Goal: Task Accomplishment & Management: Manage account settings

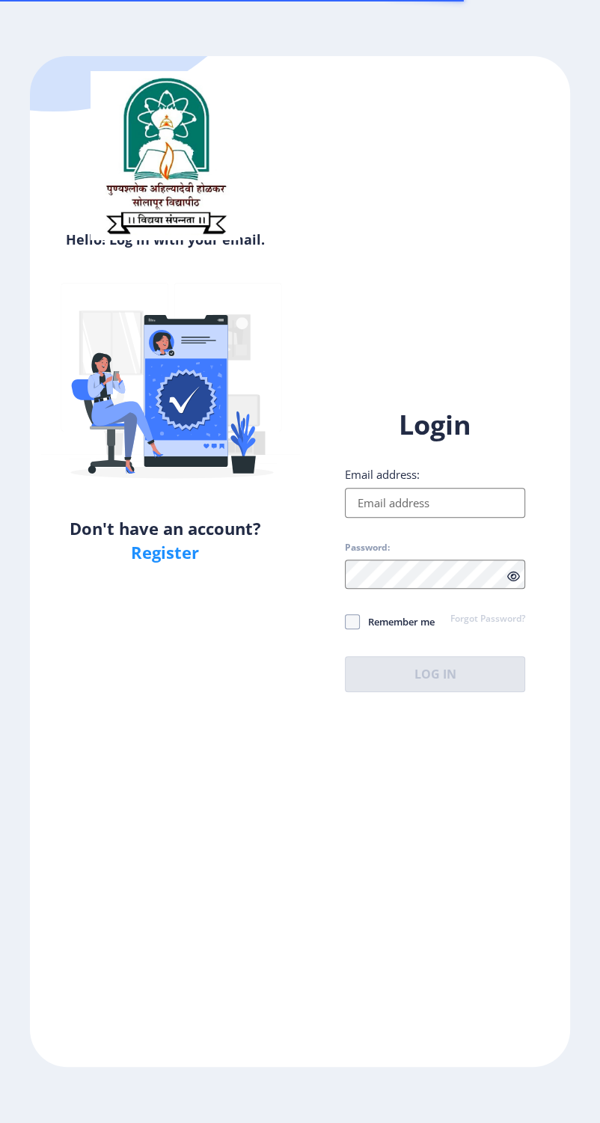
click at [475, 509] on input "Email address:" at bounding box center [435, 503] width 180 height 30
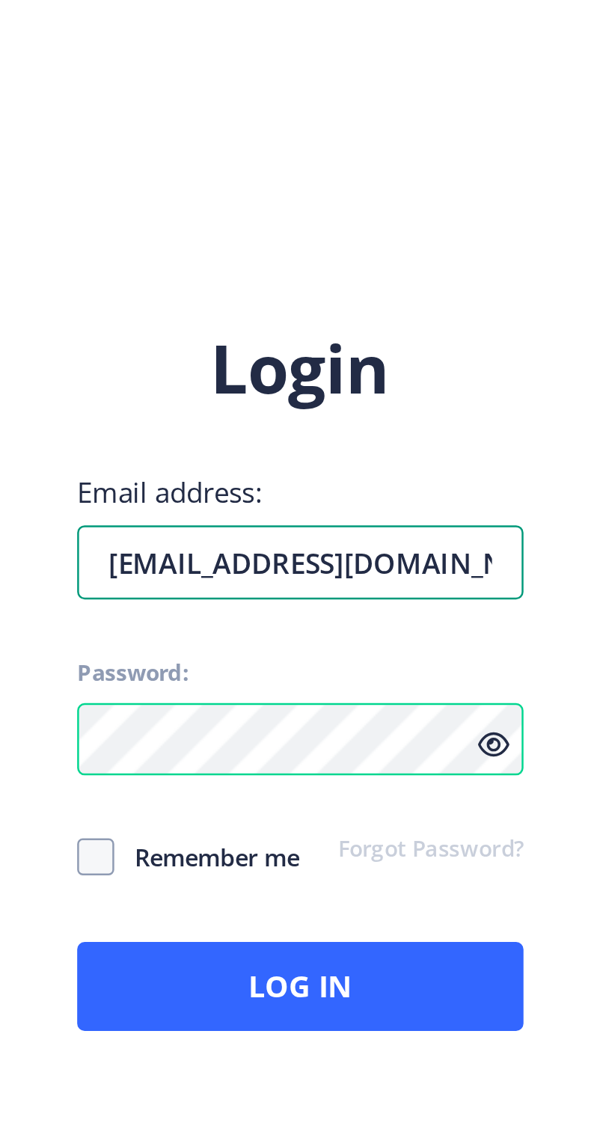
type input "[EMAIL_ADDRESS][DOMAIN_NAME]"
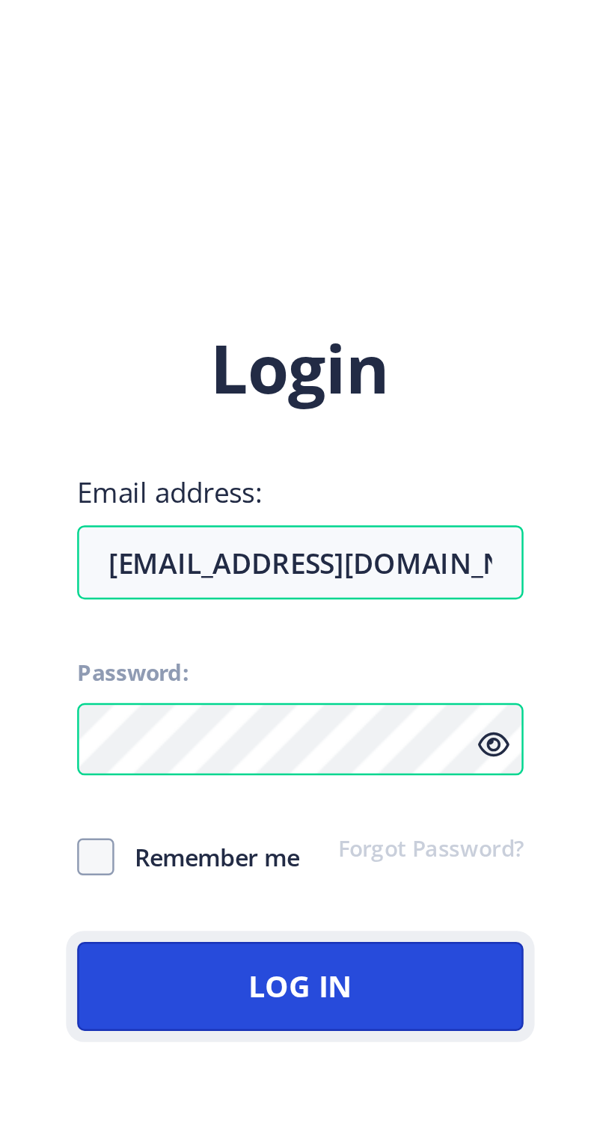
click at [525, 692] on button "Log In" at bounding box center [435, 674] width 180 height 36
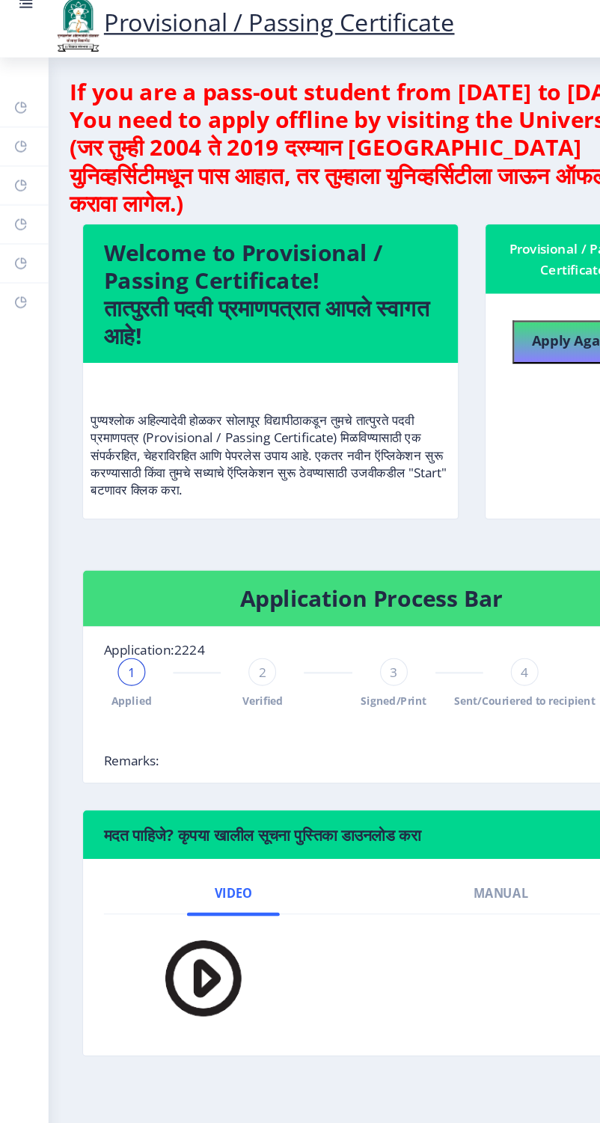
click at [24, 106] on rect at bounding box center [18, 100] width 12 height 12
click at [30, 18] on rect at bounding box center [22, 10] width 15 height 15
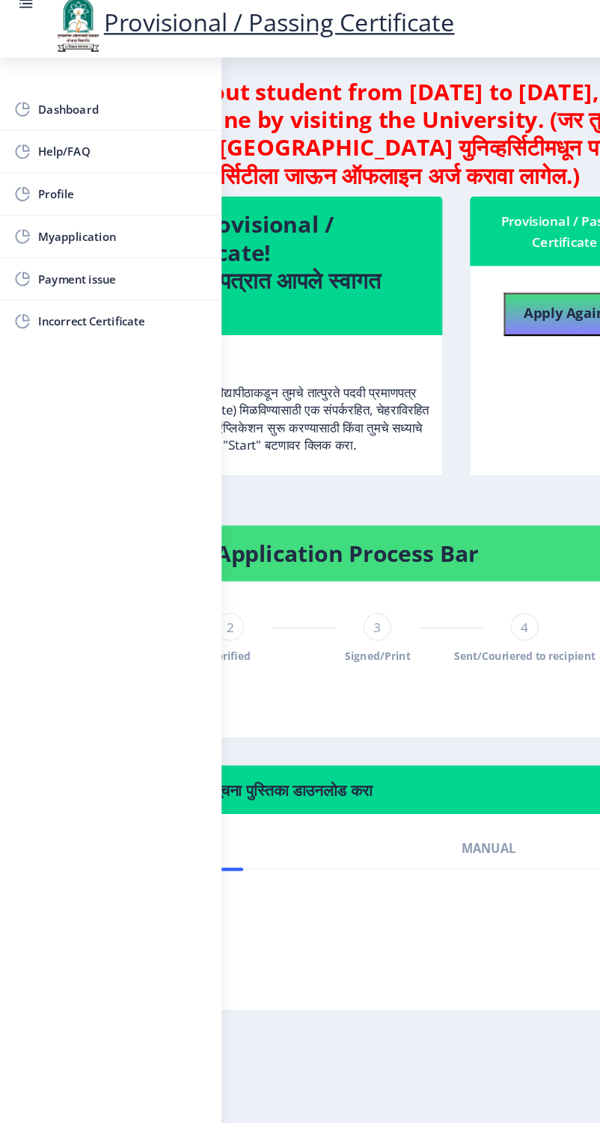
click at [42, 207] on span "Myapplication" at bounding box center [106, 212] width 147 height 18
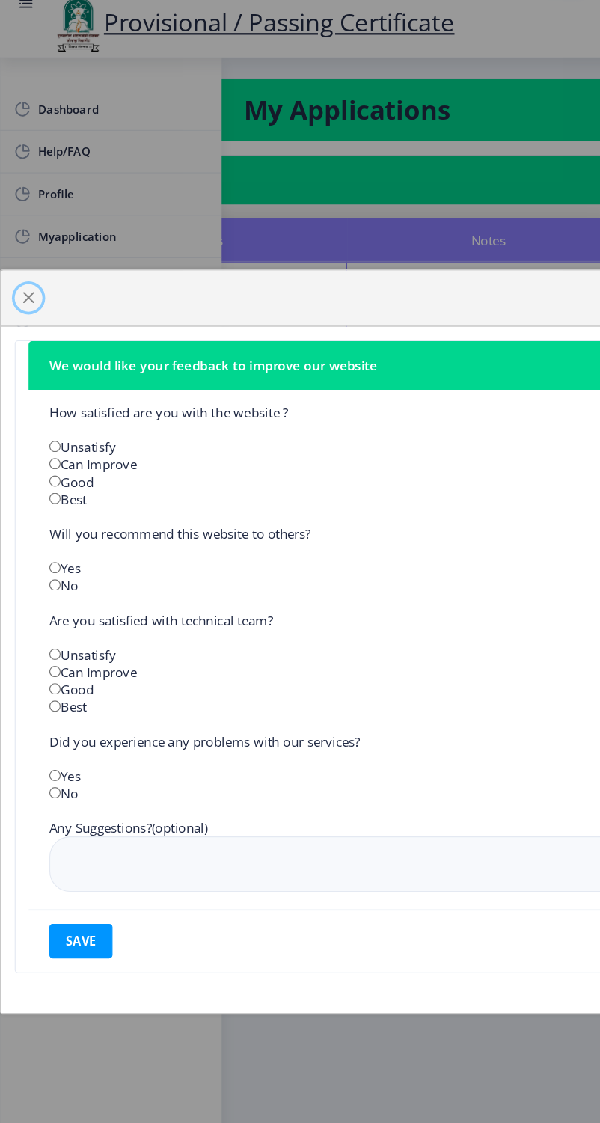
click at [19, 271] on span "button" at bounding box center [25, 265] width 12 height 12
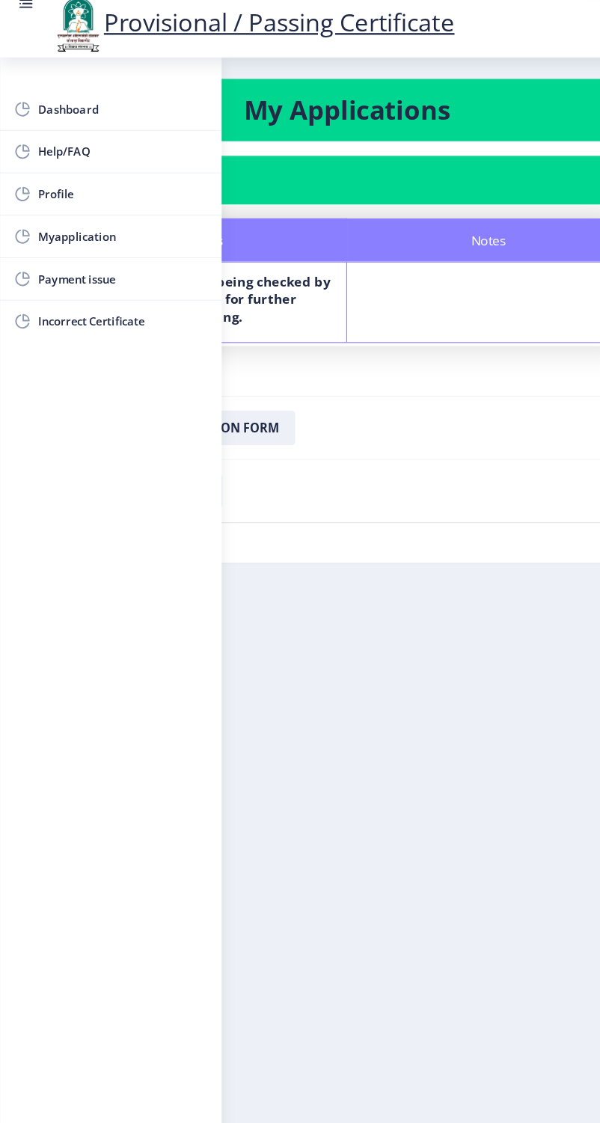
click at [30, 18] on rect at bounding box center [22, 10] width 15 height 15
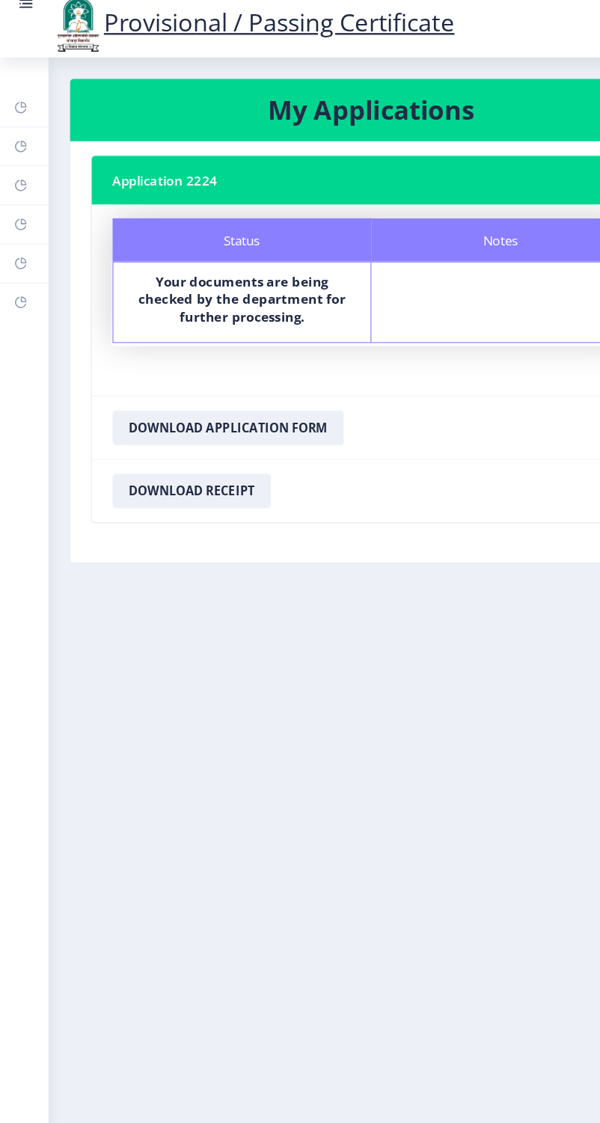
click at [25, 16] on rect at bounding box center [22, 10] width 15 height 15
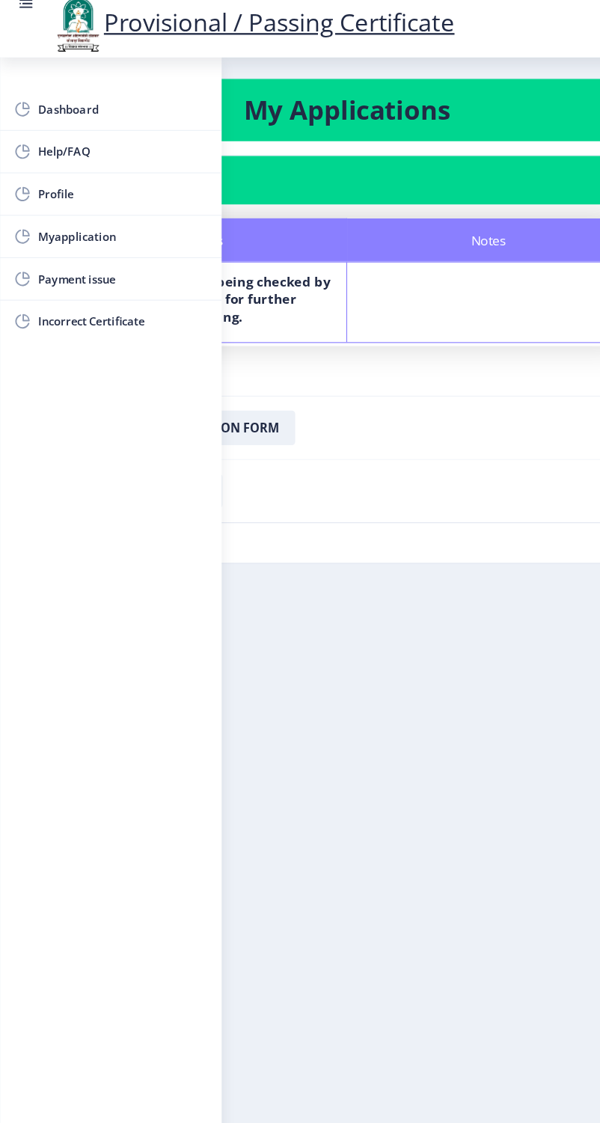
click at [30, 18] on rect at bounding box center [22, 10] width 15 height 15
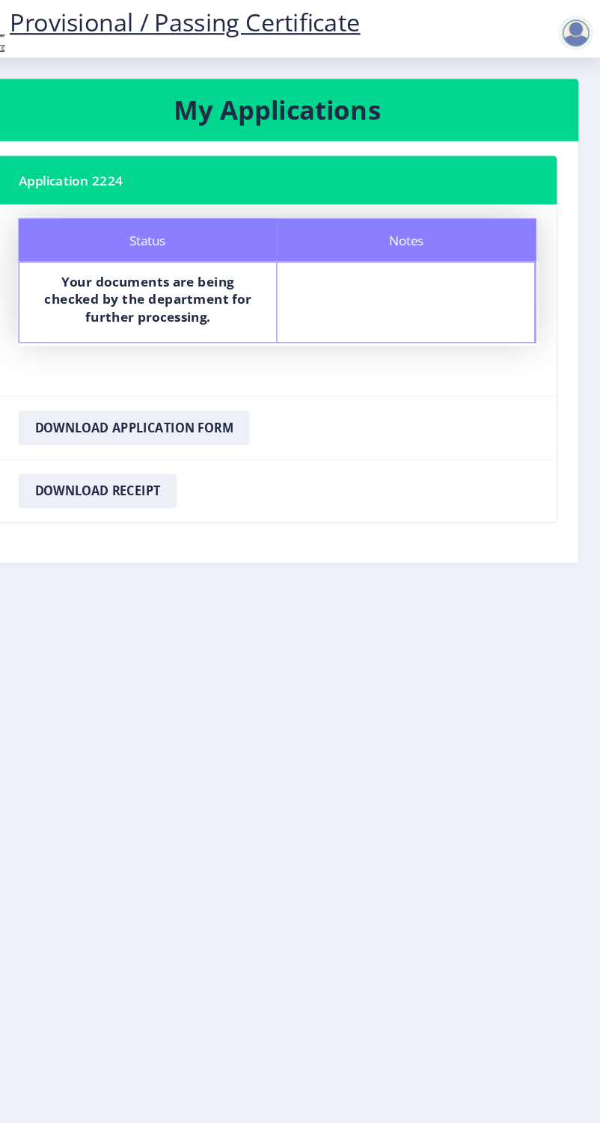
click at [577, 24] on div at bounding box center [579, 36] width 30 height 30
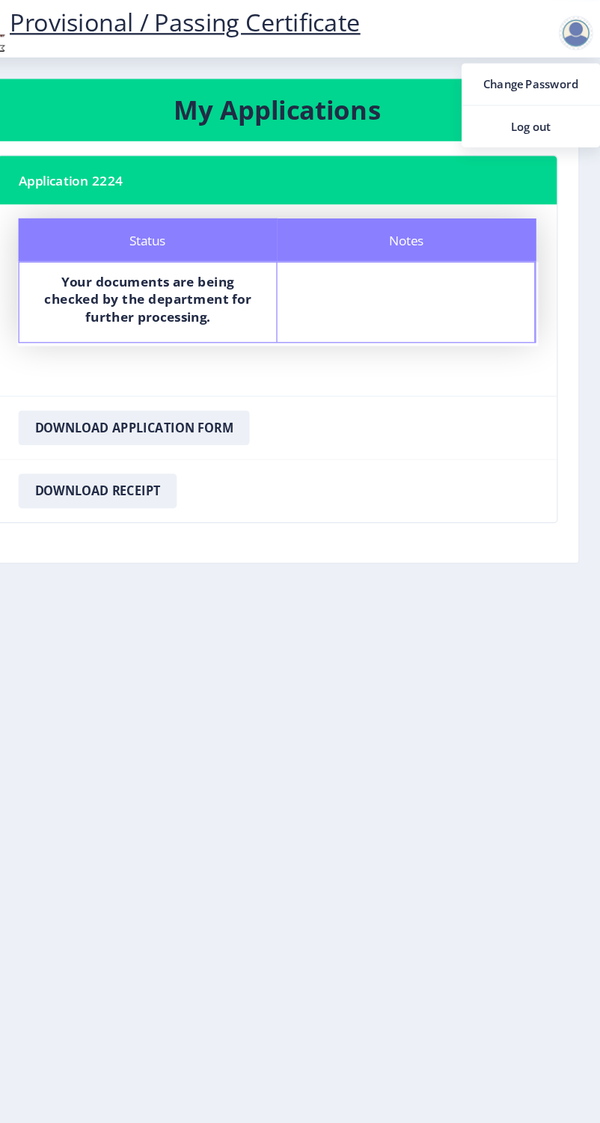
click at [523, 115] on span "Log out" at bounding box center [540, 117] width 96 height 18
